Goal: Navigation & Orientation: Find specific page/section

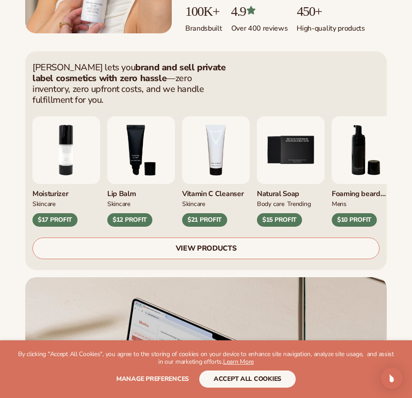
scroll to position [226, 0]
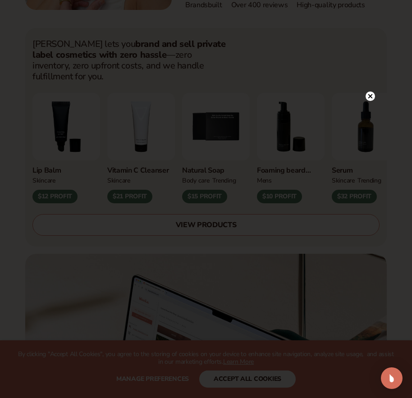
click at [374, 97] on circle at bounding box center [370, 96] width 9 height 9
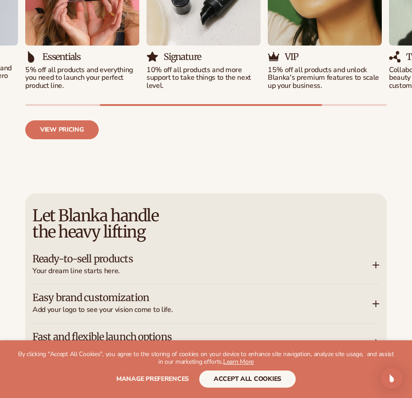
scroll to position [1173, 0]
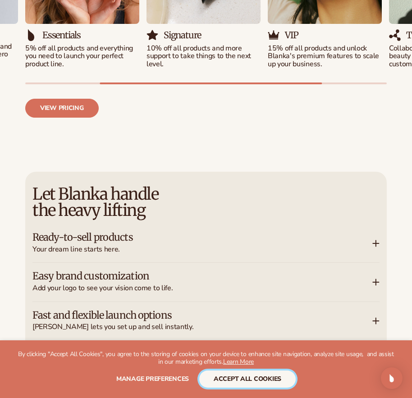
click at [248, 385] on button "accept all cookies" at bounding box center [247, 379] width 97 height 17
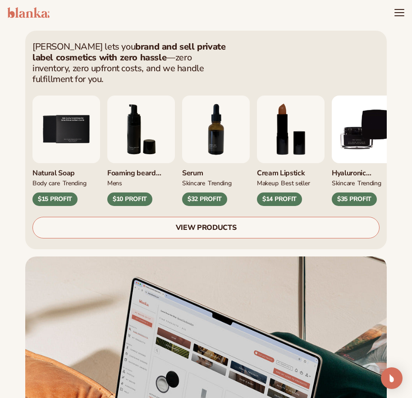
scroll to position [135, 0]
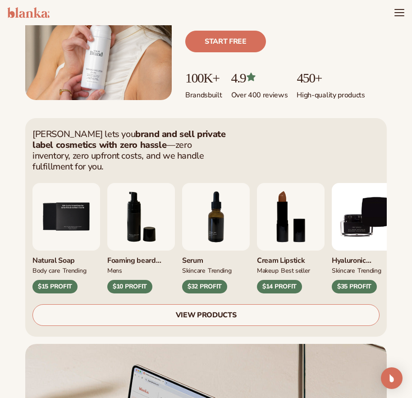
click at [289, 305] on link "VIEW PRODUCTS" at bounding box center [205, 316] width 347 height 22
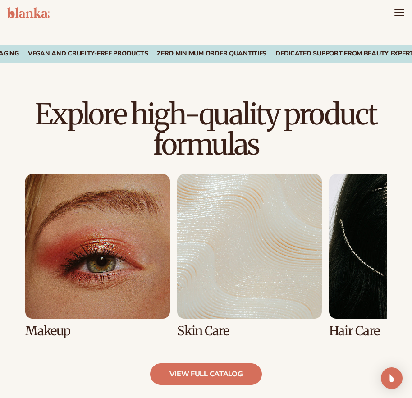
scroll to position [451, 0]
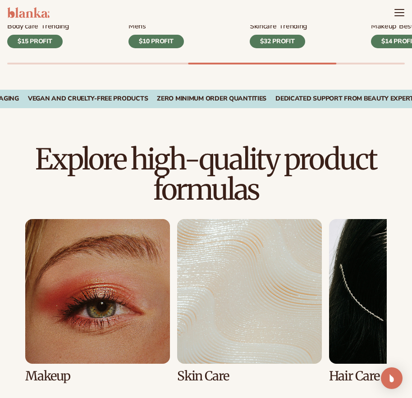
click at [238, 283] on link "2 / 8" at bounding box center [249, 301] width 145 height 164
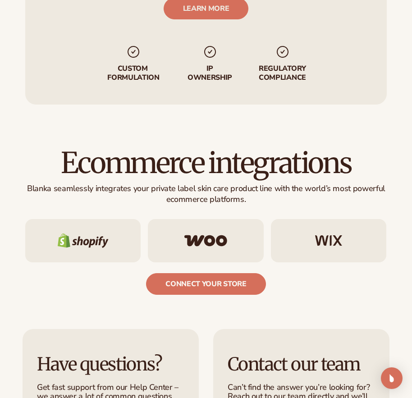
scroll to position [1579, 0]
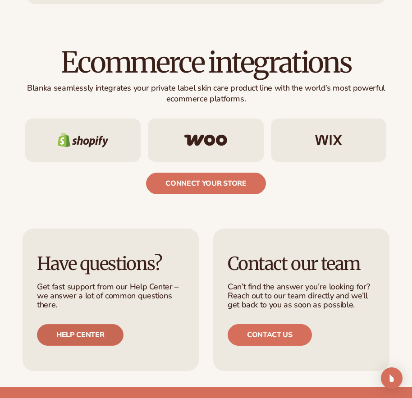
click at [112, 324] on link "Help center" at bounding box center [80, 335] width 87 height 22
